Goal: Transaction & Acquisition: Book appointment/travel/reservation

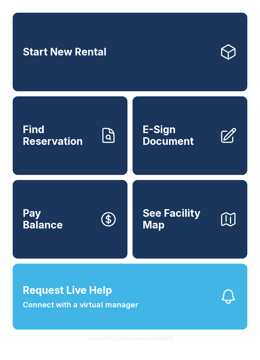
click at [153, 307] on button "Request Live Help Connect with a virtual manager" at bounding box center [130, 297] width 235 height 66
click at [147, 330] on button "Request Live Help Connect with a virtual manager" at bounding box center [130, 297] width 235 height 66
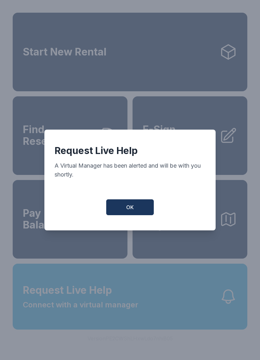
click at [145, 213] on button "OK" at bounding box center [130, 207] width 48 height 16
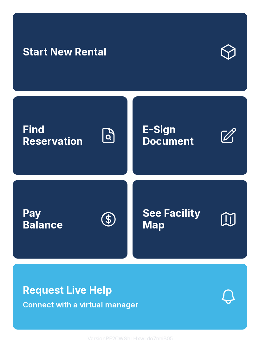
click at [194, 323] on button "Request Live Help Connect with a virtual manager" at bounding box center [130, 297] width 235 height 66
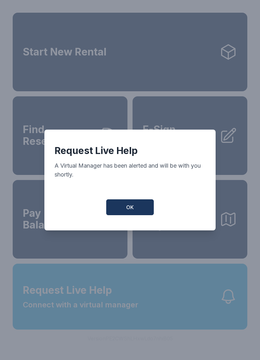
click at [142, 213] on button "OK" at bounding box center [130, 207] width 48 height 16
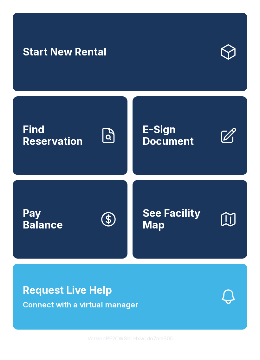
click at [70, 147] on span "Find Reservation" at bounding box center [59, 135] width 72 height 23
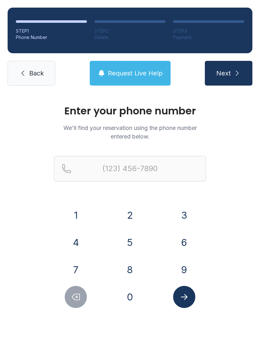
click at [132, 271] on button "8" at bounding box center [130, 270] width 22 height 22
click at [77, 246] on button "4" at bounding box center [76, 243] width 22 height 22
click at [78, 274] on button "7" at bounding box center [76, 270] width 22 height 22
click at [184, 271] on button "9" at bounding box center [184, 270] width 22 height 22
click at [79, 219] on button "1" at bounding box center [76, 215] width 22 height 22
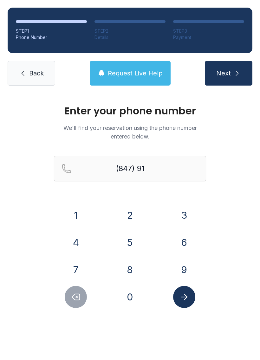
click at [78, 297] on icon "Delete number" at bounding box center [76, 297] width 10 height 10
click at [79, 300] on icon "Delete number" at bounding box center [76, 297] width 10 height 10
click at [78, 299] on icon "Delete number" at bounding box center [76, 297] width 10 height 10
type input "(8"
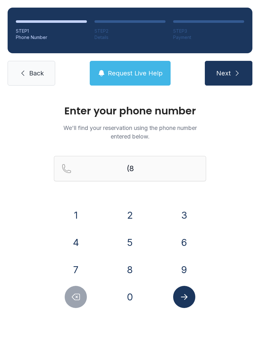
click at [78, 299] on icon "Delete number" at bounding box center [76, 297] width 10 height 10
click at [191, 214] on button "3" at bounding box center [184, 215] width 22 height 22
click at [76, 246] on button "4" at bounding box center [76, 243] width 22 height 22
click at [79, 270] on button "7" at bounding box center [76, 270] width 22 height 22
click at [185, 268] on button "9" at bounding box center [184, 270] width 22 height 22
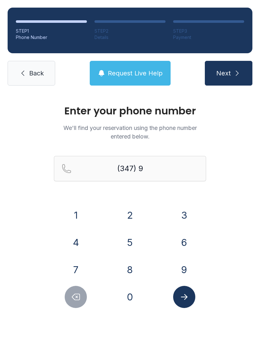
click at [76, 222] on button "1" at bounding box center [76, 215] width 22 height 22
click at [123, 214] on button "2" at bounding box center [130, 215] width 22 height 22
click at [128, 245] on button "5" at bounding box center [130, 243] width 22 height 22
click at [79, 216] on button "1" at bounding box center [76, 215] width 22 height 22
click at [80, 268] on button "7" at bounding box center [76, 270] width 22 height 22
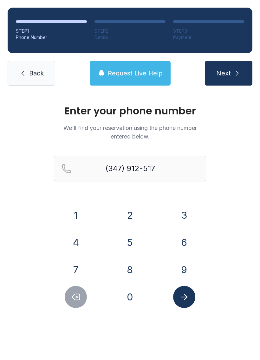
click at [128, 212] on button "2" at bounding box center [130, 215] width 22 height 22
type input "[PHONE_NUMBER]"
click at [189, 297] on button "Submit lookup form" at bounding box center [184, 297] width 22 height 22
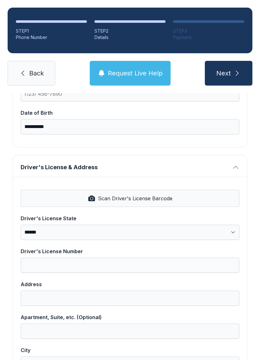
scroll to position [187, 0]
click at [134, 198] on span "Scan Driver's License Barcode" at bounding box center [135, 198] width 75 height 8
select select "**"
type input "**********"
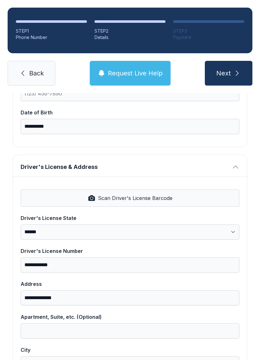
type input "*********"
select select "**"
type input "*****"
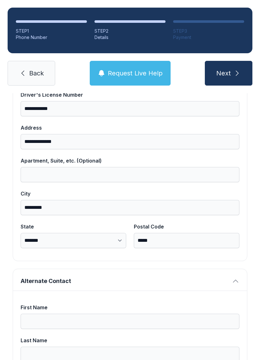
scroll to position [344, 0]
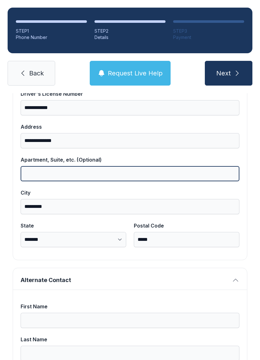
click at [57, 170] on input "Apartment, Suite, etc. (Optional)" at bounding box center [130, 173] width 219 height 15
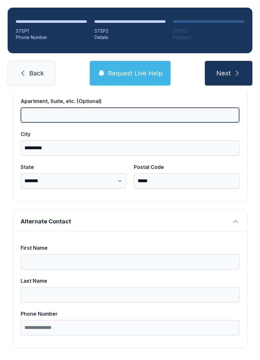
scroll to position [402, 0]
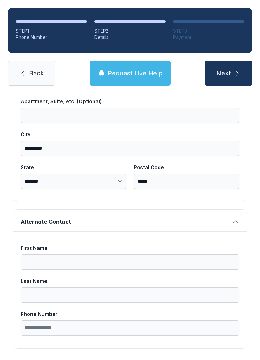
click at [234, 67] on button "Next" at bounding box center [229, 73] width 48 height 25
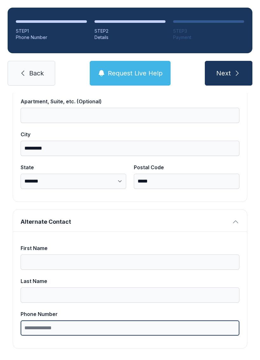
type input "*"
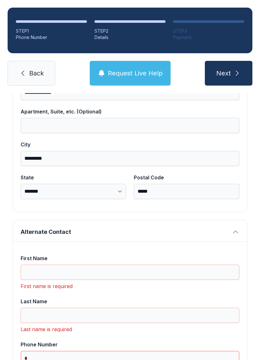
scroll to position [14, 0]
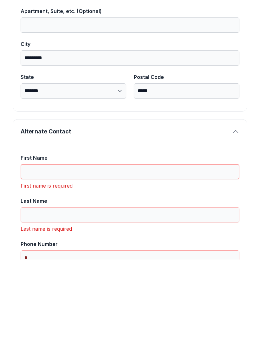
click at [87, 265] on input "First Name" at bounding box center [130, 272] width 219 height 15
type input "*"
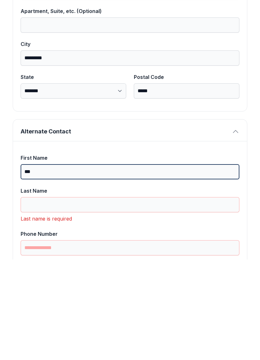
type input "**"
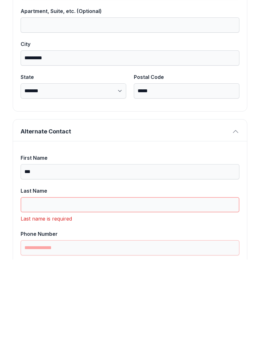
click at [86, 298] on input "Last Name" at bounding box center [130, 305] width 219 height 15
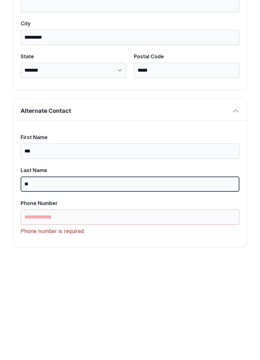
scroll to position [423, 0]
type input "**"
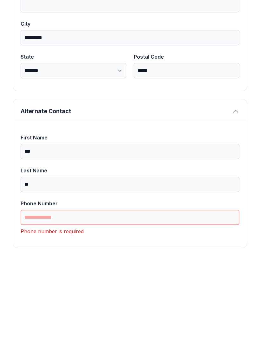
click at [126, 310] on input "Phone Number" at bounding box center [130, 317] width 219 height 15
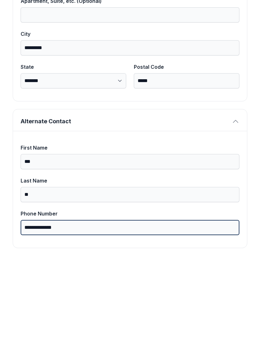
type input "**********"
click at [228, 61] on button "Next" at bounding box center [229, 73] width 48 height 25
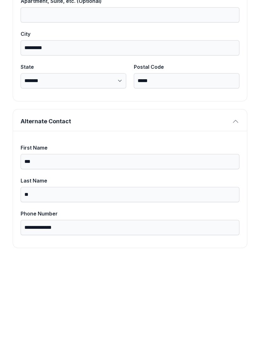
type input "("
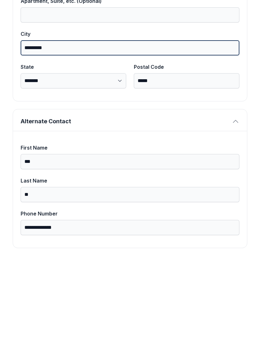
click at [228, 61] on button "Next" at bounding box center [229, 73] width 48 height 25
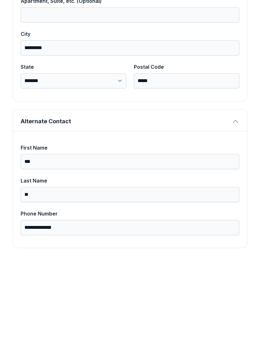
type input "("
click at [228, 61] on button "Next" at bounding box center [229, 73] width 48 height 25
click at [195, 242] on div "**********" at bounding box center [130, 28] width 260 height 694
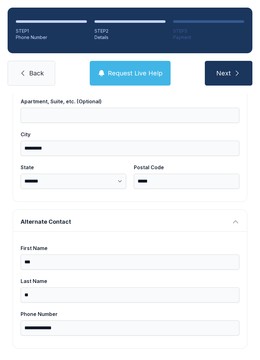
click at [233, 69] on icon "submit" at bounding box center [237, 73] width 8 height 8
click at [228, 61] on button "Next" at bounding box center [229, 73] width 48 height 25
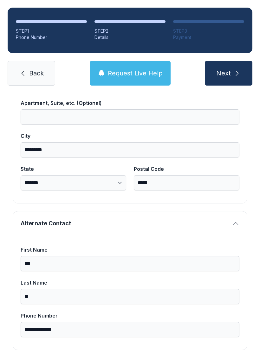
click at [234, 69] on icon "submit" at bounding box center [237, 73] width 8 height 8
click at [232, 61] on button "Next" at bounding box center [229, 73] width 48 height 25
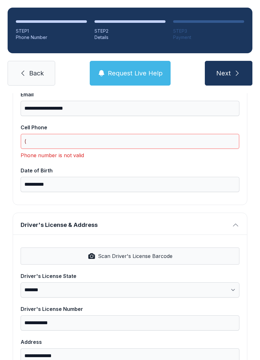
scroll to position [138, 0]
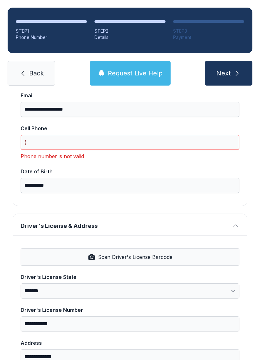
click at [96, 135] on input "(" at bounding box center [130, 142] width 219 height 15
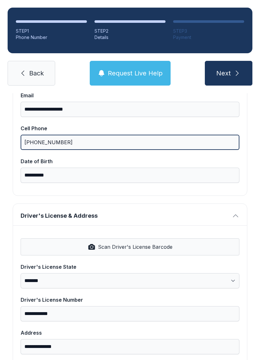
type input "[PHONE_NUMBER]"
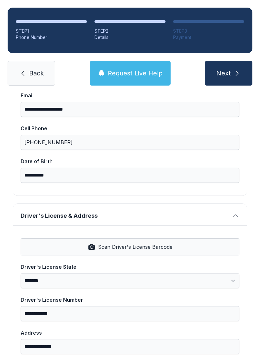
click at [232, 61] on button "Next" at bounding box center [229, 73] width 48 height 25
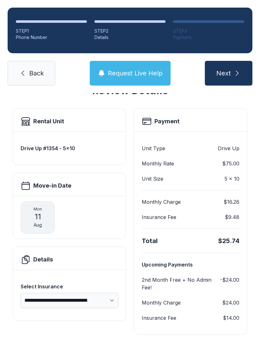
scroll to position [6, 0]
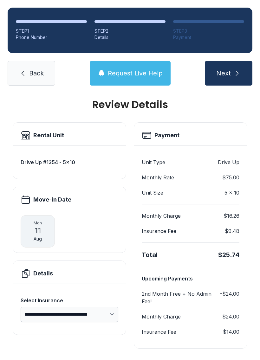
click at [232, 61] on button "Next" at bounding box center [229, 73] width 48 height 25
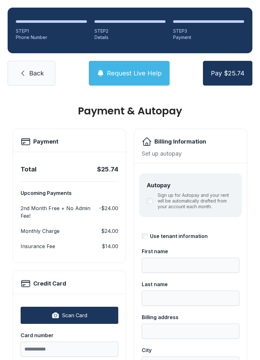
click at [86, 312] on span "Scan Card" at bounding box center [74, 316] width 25 height 8
type input "**********"
type input "*****"
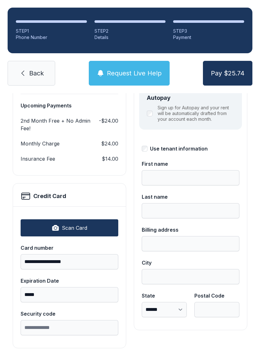
scroll to position [87, 0]
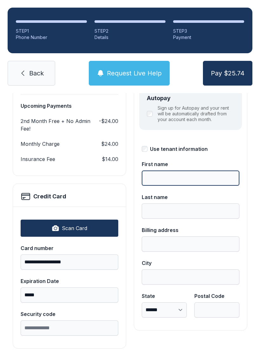
click at [158, 178] on input "First name" at bounding box center [191, 178] width 98 height 15
type input "**********"
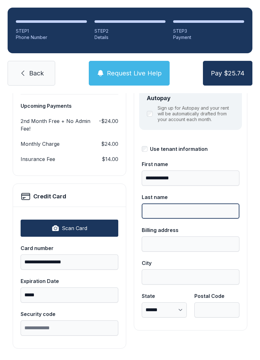
click at [189, 211] on input "Last name" at bounding box center [191, 211] width 98 height 15
type input "*******"
click at [182, 235] on label "Billing address" at bounding box center [191, 238] width 98 height 25
click at [182, 237] on input "Billing address" at bounding box center [191, 244] width 98 height 15
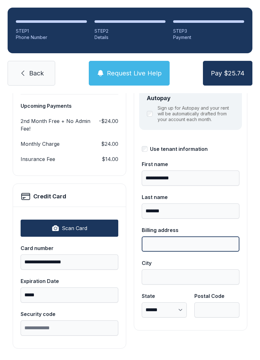
scroll to position [14, 0]
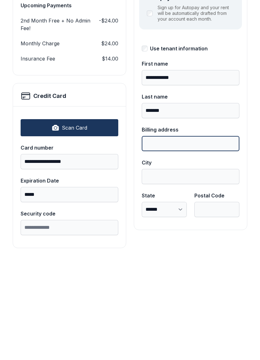
click at [181, 237] on input "Billing address" at bounding box center [191, 244] width 98 height 15
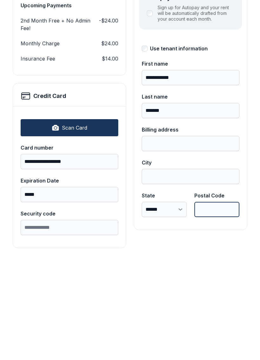
click at [212, 303] on input "Postal Code" at bounding box center [216, 310] width 45 height 15
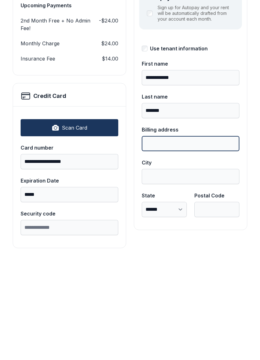
click at [183, 237] on input "Billing address" at bounding box center [191, 244] width 98 height 15
type input "****"
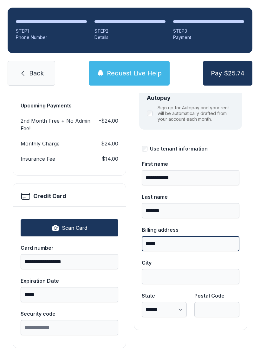
scroll to position [87, 0]
